Goal: Find specific page/section: Find specific page/section

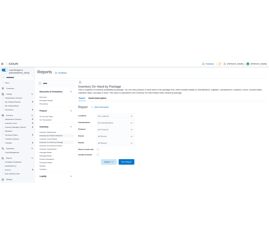
scroll to position [70, 0]
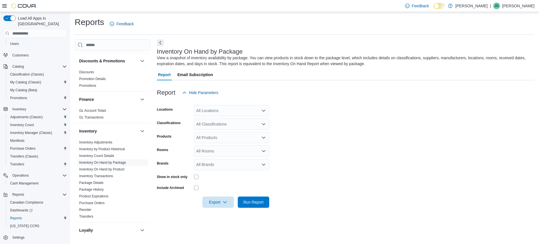
drag, startPoint x: 104, startPoint y: 143, endPoint x: 265, endPoint y: 139, distance: 160.3
click at [104, 143] on link "Inventory Adjustments" at bounding box center [95, 142] width 33 height 4
